Goal: Task Accomplishment & Management: Complete application form

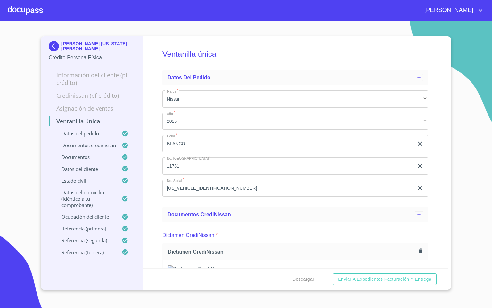
scroll to position [2547, 0]
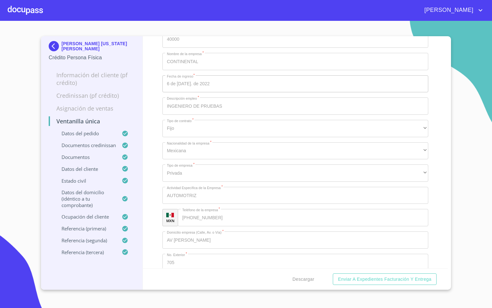
click at [17, 7] on div at bounding box center [25, 10] width 35 height 21
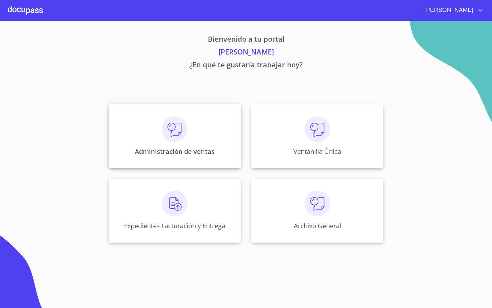
click at [212, 144] on div "Administración de ventas" at bounding box center [175, 136] width 132 height 64
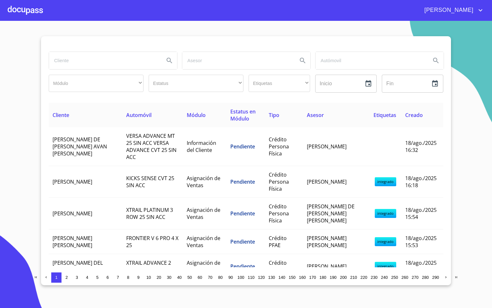
drag, startPoint x: 136, startPoint y: 51, endPoint x: 73, endPoint y: 74, distance: 67.2
click at [135, 51] on div at bounding box center [112, 60] width 133 height 23
click at [66, 34] on section "Módulo ​ ​ Estatus ​ ​ Etiquetas ​ ​ Inicio ​ Fin ​ Cliente Automóvil Módulo Es…" at bounding box center [246, 164] width 492 height 287
click at [88, 59] on input "search" at bounding box center [104, 60] width 110 height 17
type input "[PERSON_NAME]"
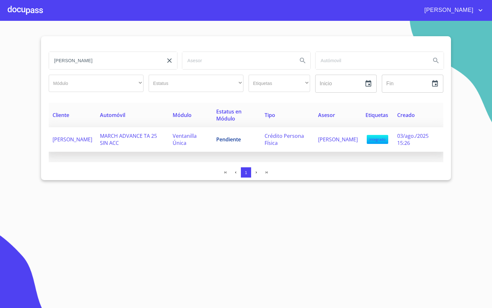
click at [162, 141] on td "MARCH ADVANCE TA 25 SIN ACC" at bounding box center [132, 139] width 73 height 25
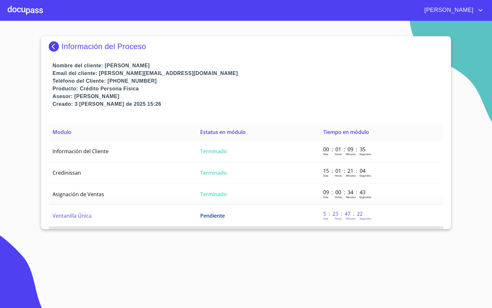
click at [65, 212] on span "Ventanilla Única" at bounding box center [72, 215] width 39 height 7
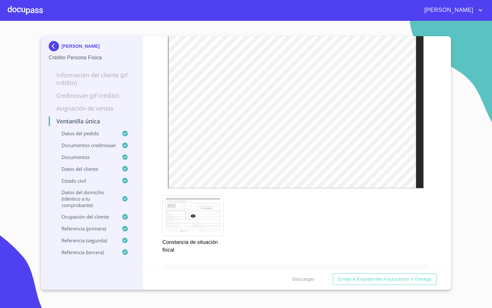
scroll to position [2018, 0]
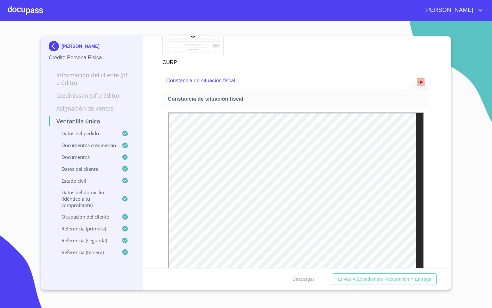
click at [418, 85] on icon "reject" at bounding box center [420, 82] width 4 height 4
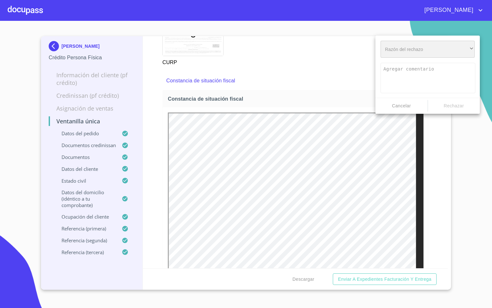
click at [420, 48] on div "​" at bounding box center [428, 49] width 94 height 17
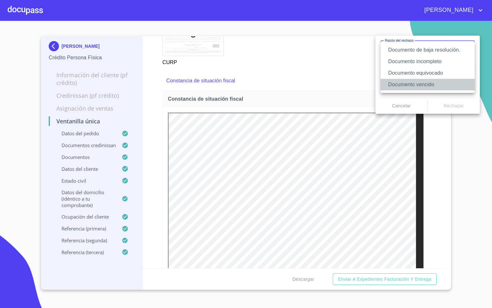
click at [442, 80] on li "Documento vencido" at bounding box center [428, 85] width 94 height 12
type textarea "Favor de enviar de nuevo documento con fecha no mayor a 60 [PERSON_NAME], puede…"
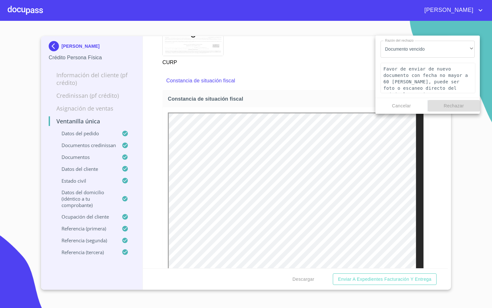
click at [456, 105] on span "Rechazar" at bounding box center [454, 106] width 47 height 8
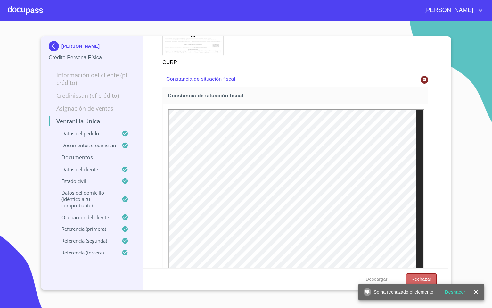
click at [429, 274] on button "Rechazar" at bounding box center [421, 279] width 30 height 12
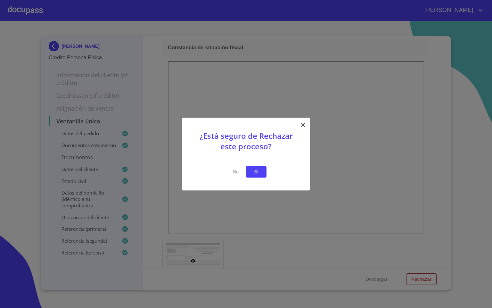
click at [262, 167] on button "Si" at bounding box center [256, 172] width 21 height 12
click at [262, 169] on button "Si" at bounding box center [256, 172] width 21 height 12
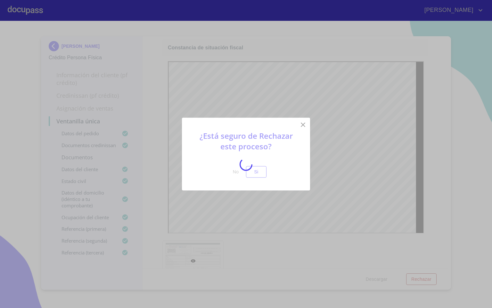
scroll to position [0, 0]
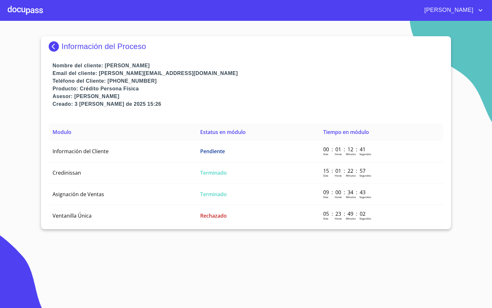
click at [21, 9] on div at bounding box center [25, 10] width 35 height 21
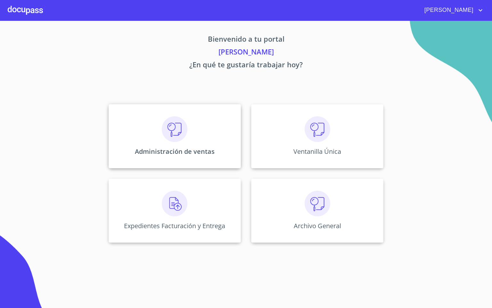
click at [174, 130] on div "Administración de ventas" at bounding box center [175, 136] width 132 height 64
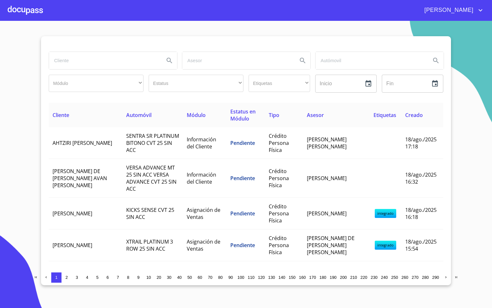
click at [105, 60] on input "search" at bounding box center [104, 60] width 110 height 17
type input "AGROTEC"
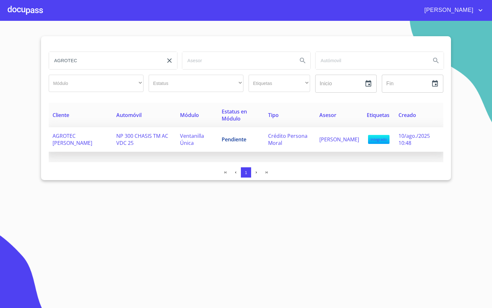
click at [157, 139] on td "NP 300 CHASIS TM AC VDC 25" at bounding box center [143, 139] width 63 height 25
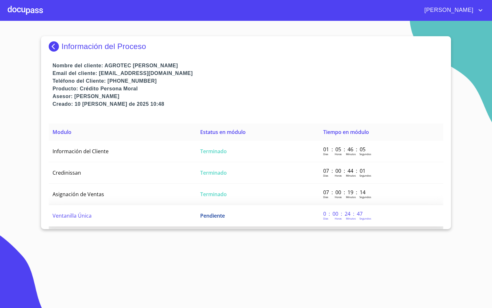
click at [78, 213] on span "Ventanilla Única" at bounding box center [72, 215] width 39 height 7
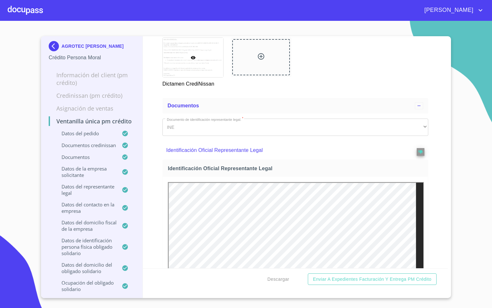
scroll to position [384, 0]
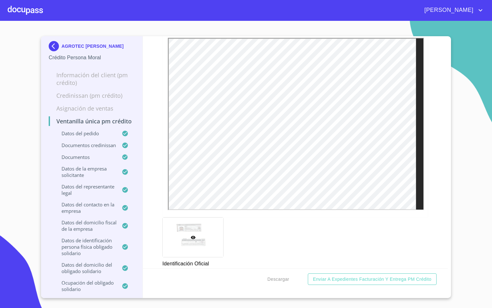
click at [417, 12] on span at bounding box center [421, 6] width 8 height 11
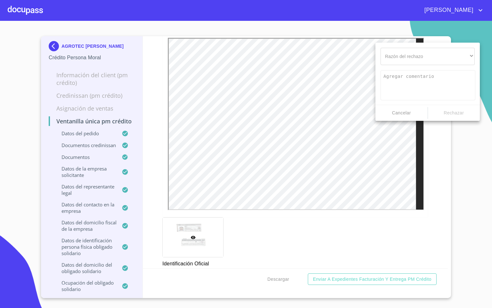
drag, startPoint x: 454, startPoint y: 147, endPoint x: 448, endPoint y: 146, distance: 5.8
click at [449, 146] on div at bounding box center [246, 154] width 492 height 308
click at [11, 12] on div at bounding box center [246, 154] width 492 height 308
click at [17, 8] on div at bounding box center [246, 154] width 492 height 308
click at [451, 165] on div at bounding box center [246, 154] width 492 height 308
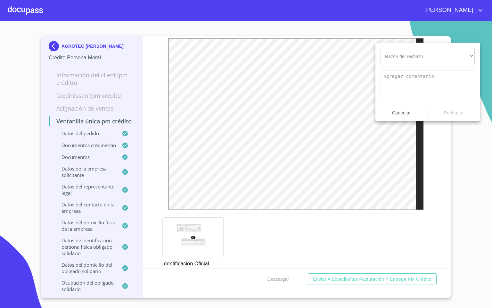
click at [403, 113] on span "Cancelar" at bounding box center [401, 113] width 47 height 8
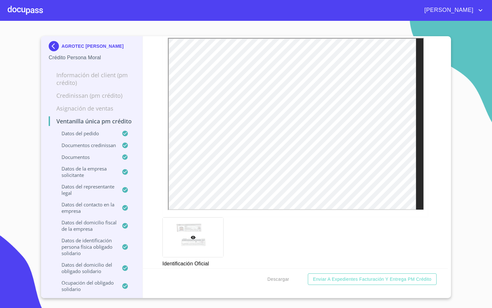
click at [16, 5] on div at bounding box center [25, 10] width 35 height 21
